Goal: Find contact information: Find contact information

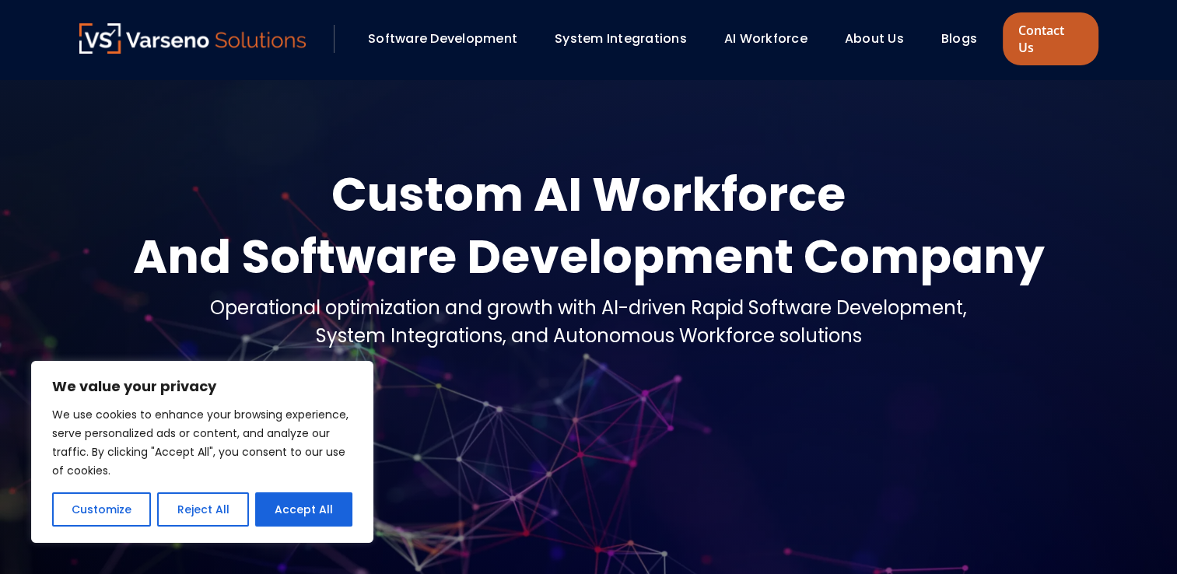
click at [1027, 33] on link "Contact Us" at bounding box center [1050, 38] width 95 height 53
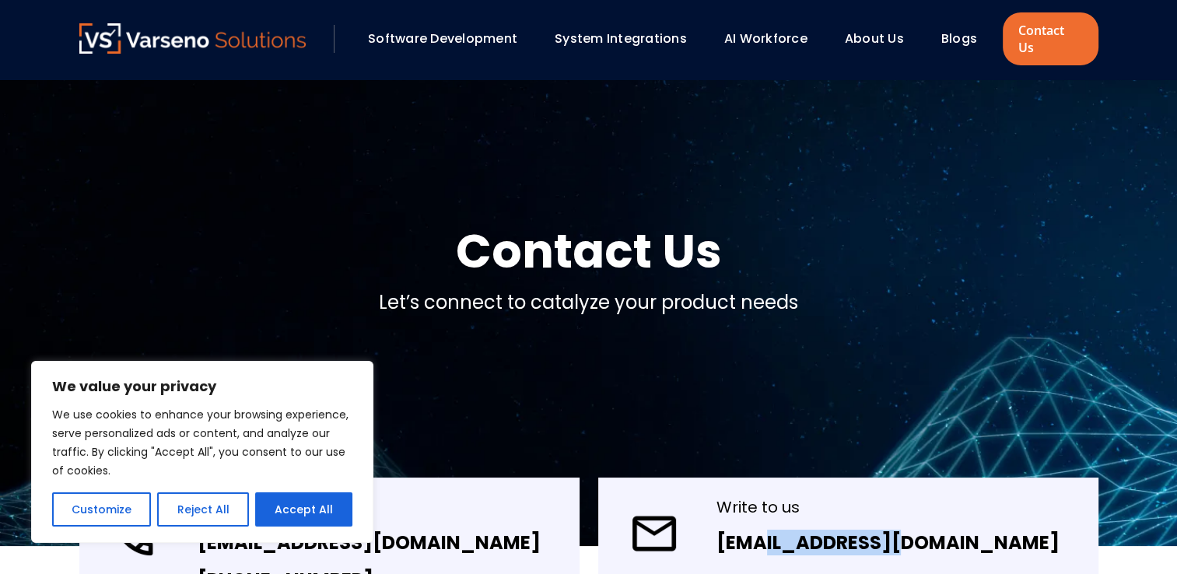
drag, startPoint x: 906, startPoint y: 532, endPoint x: 756, endPoint y: 540, distance: 149.6
click at [756, 540] on div "Write to us [EMAIL_ADDRESS][DOMAIN_NAME]" at bounding box center [848, 545] width 500 height 134
copy link "@[DOMAIN_NAME]"
click at [1044, 42] on link "Contact Us" at bounding box center [1050, 38] width 95 height 53
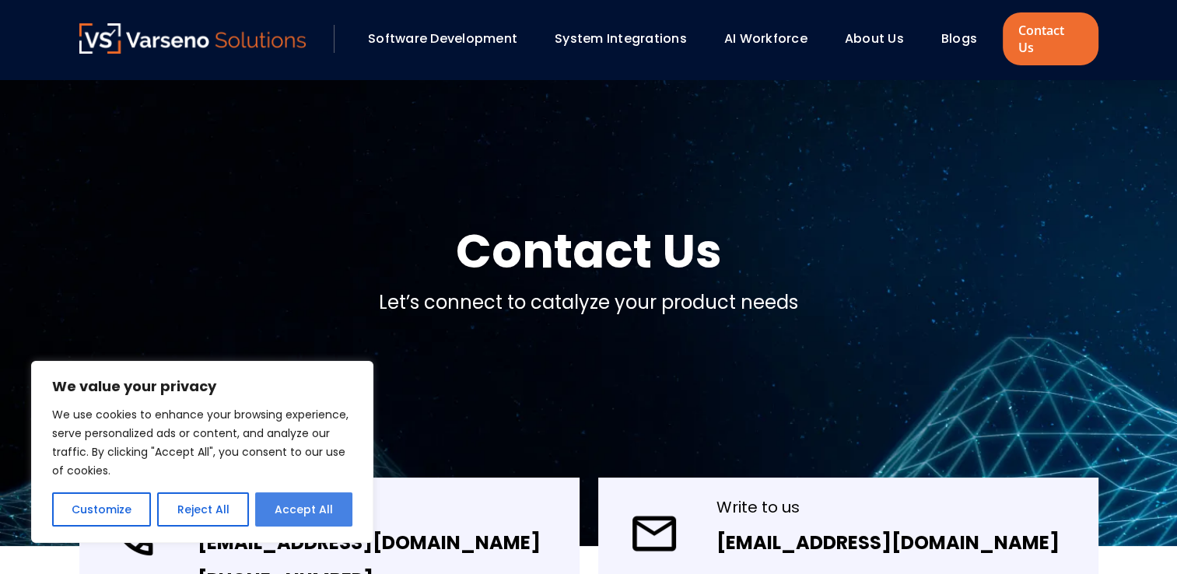
click at [295, 520] on button "Accept All" at bounding box center [303, 510] width 97 height 34
checkbox input "true"
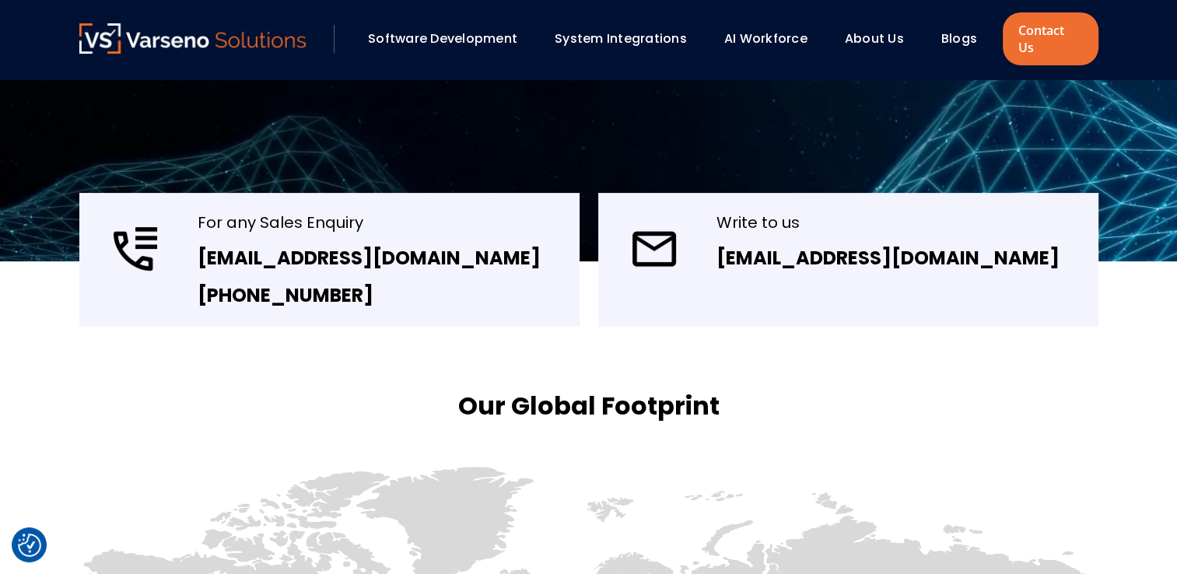
scroll to position [282, 0]
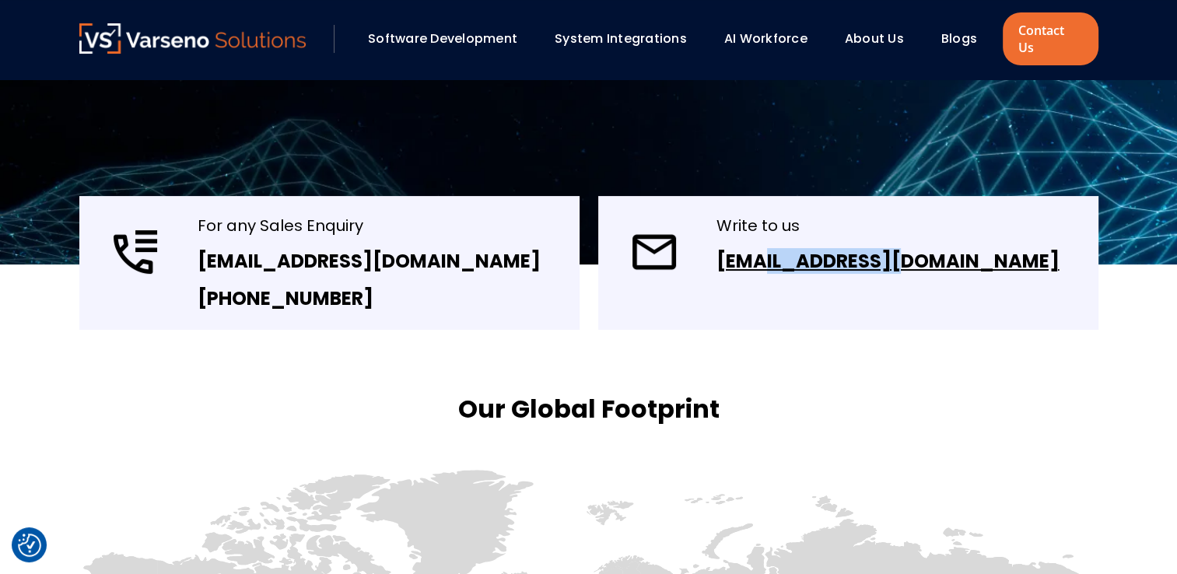
drag, startPoint x: 906, startPoint y: 244, endPoint x: 759, endPoint y: 240, distance: 146.4
click at [759, 240] on div "Write to us info@varseno.com" at bounding box center [848, 263] width 500 height 134
copy link "@varseno.com"
